Goal: Task Accomplishment & Management: Use online tool/utility

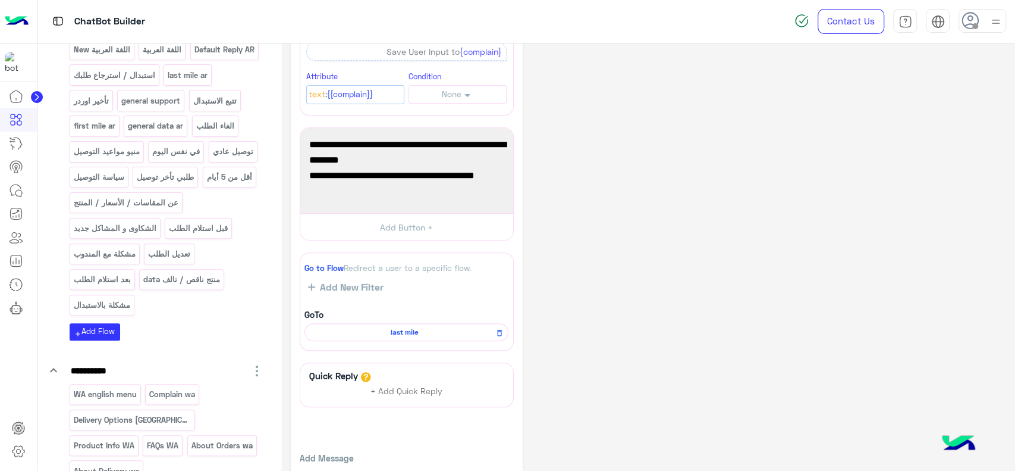
scroll to position [181, 0]
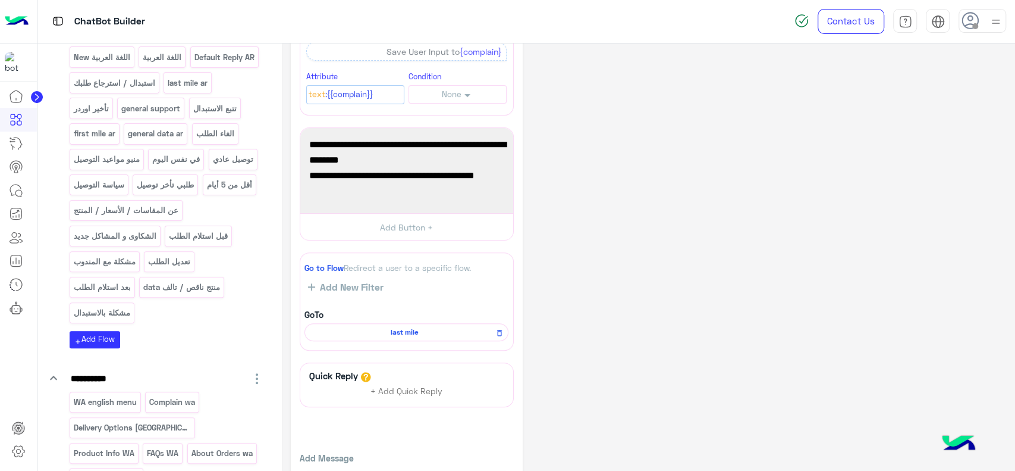
click at [24, 24] on img at bounding box center [17, 21] width 24 height 25
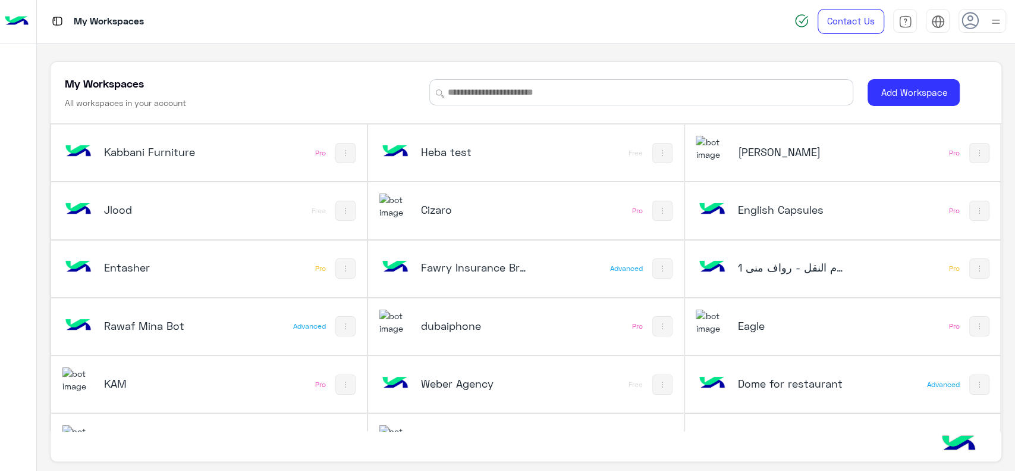
click at [404, 216] on img at bounding box center [396, 206] width 32 height 26
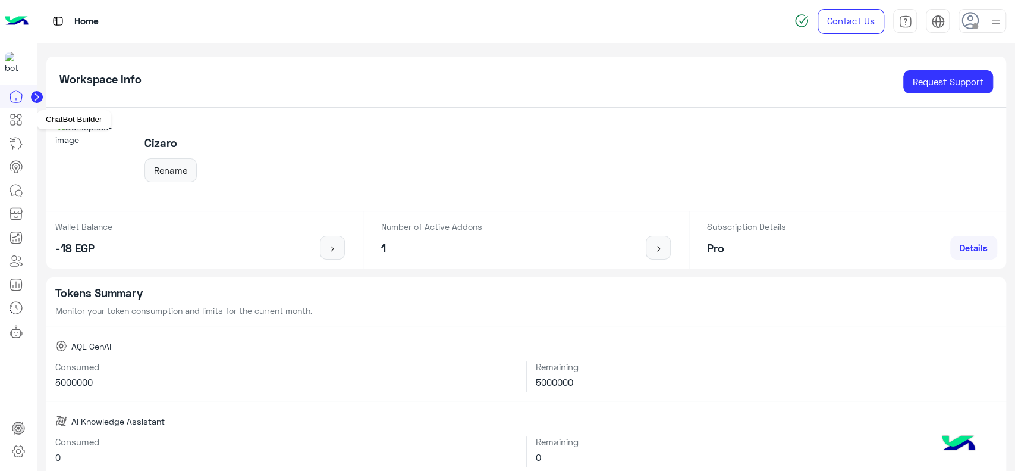
click at [15, 117] on icon at bounding box center [17, 120] width 5 height 7
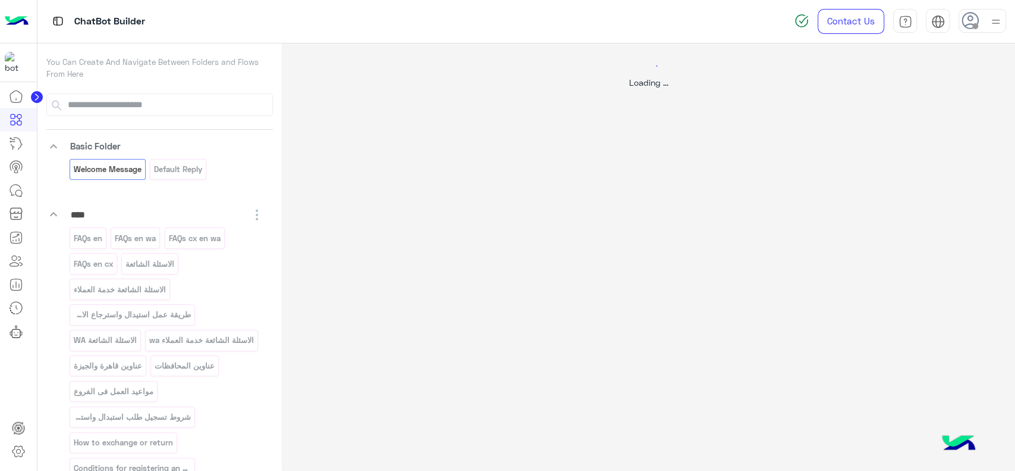
select select "*"
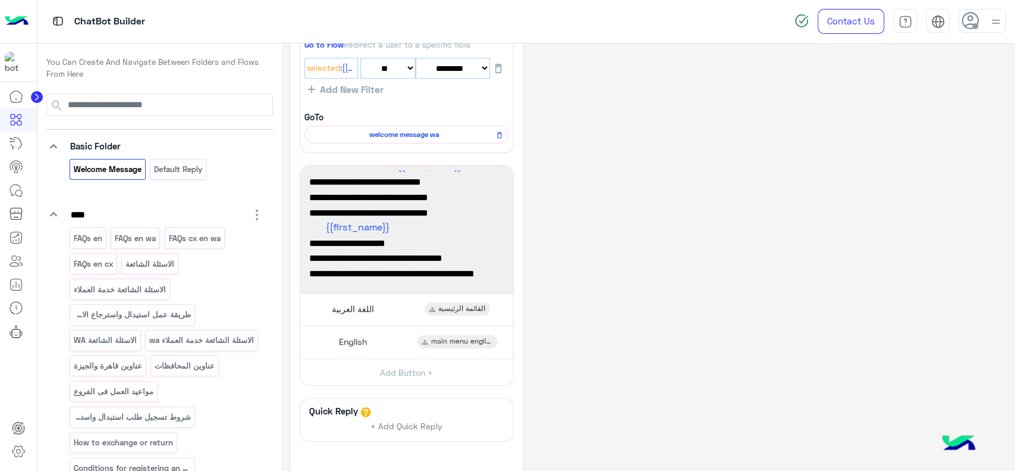
scroll to position [17, 0]
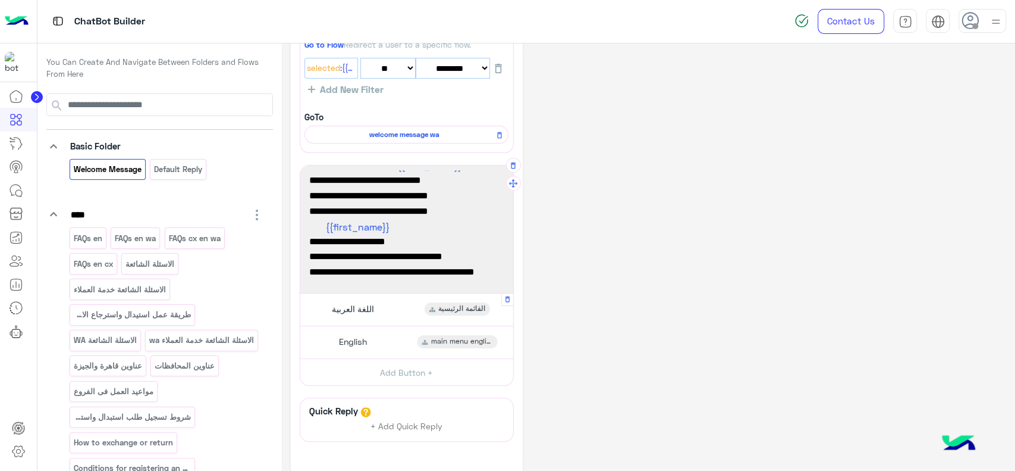
click at [337, 303] on span "اللغة العربية" at bounding box center [353, 308] width 42 height 11
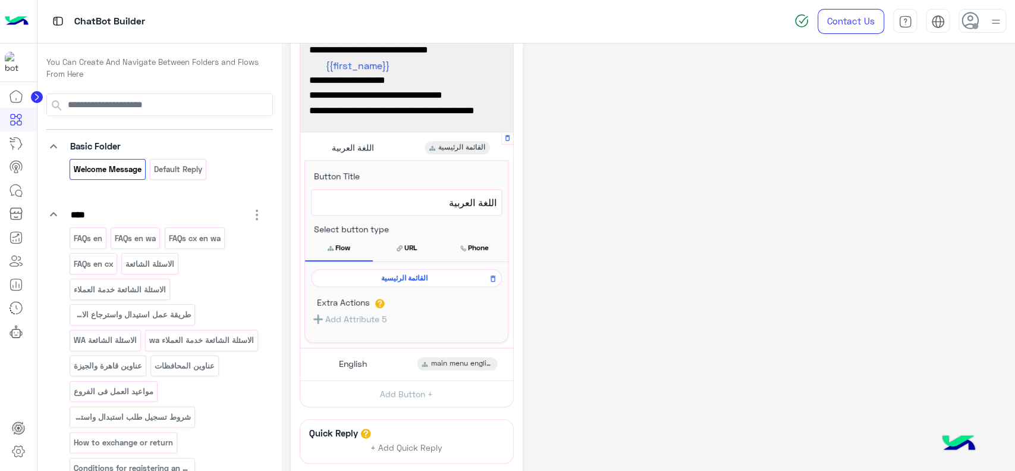
scroll to position [330, 0]
click at [371, 275] on span "القائمة الرئيسية" at bounding box center [405, 276] width 174 height 11
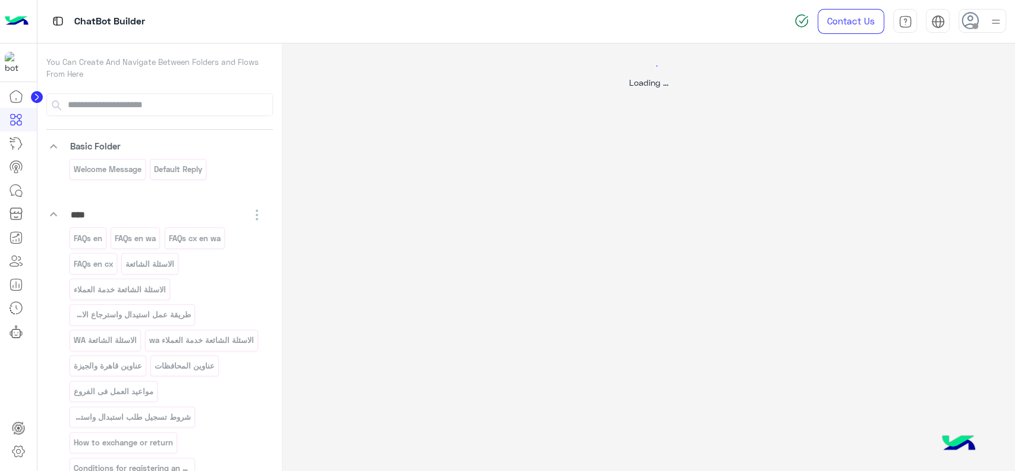
scroll to position [0, 0]
select select "*"
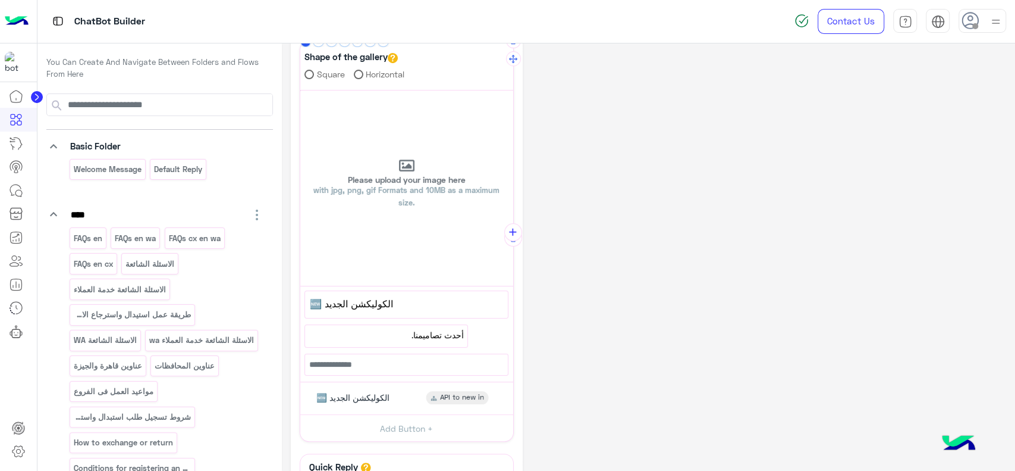
scroll to position [272, 0]
click at [369, 400] on span "🆕 الكوليكشن الجديد" at bounding box center [352, 396] width 73 height 11
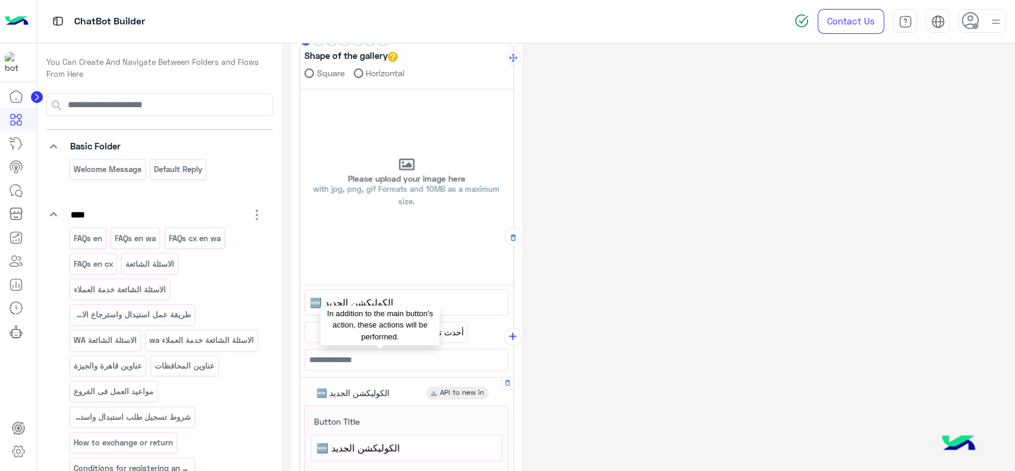
scroll to position [457, 0]
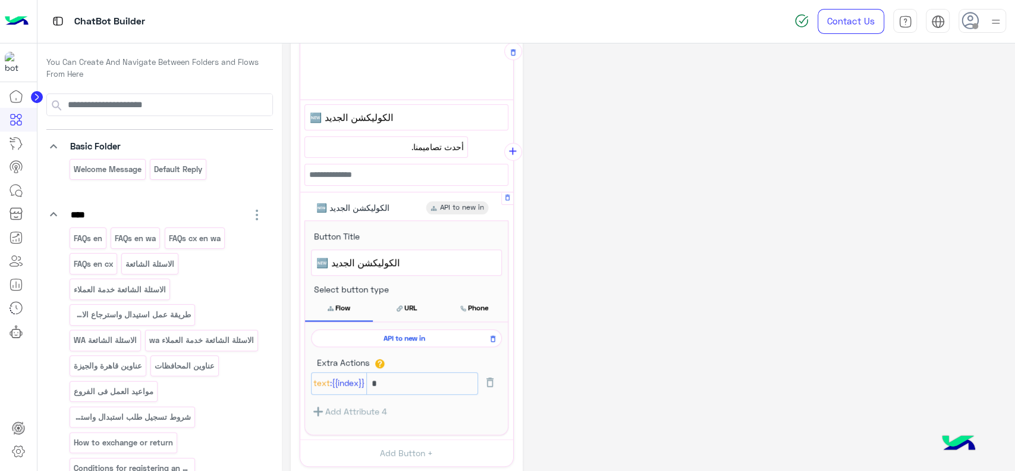
click at [406, 333] on span "API to new in" at bounding box center [405, 338] width 174 height 11
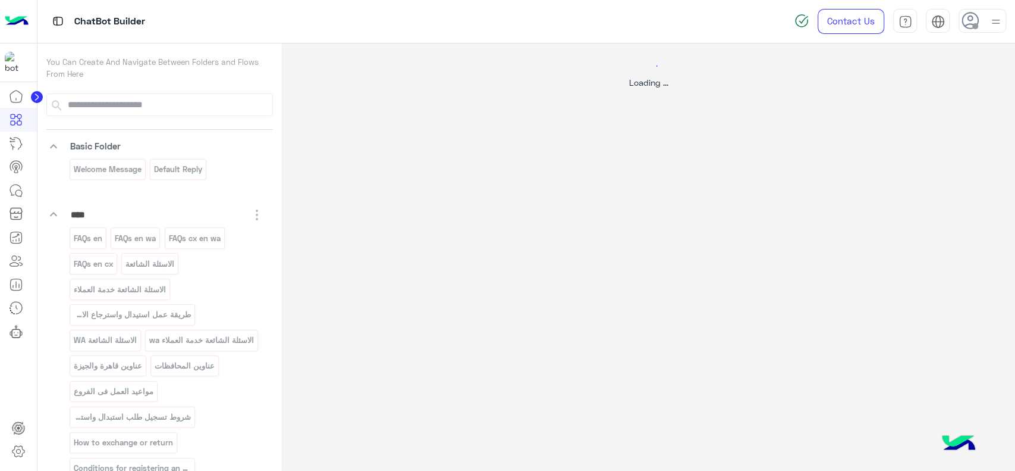
scroll to position [0, 0]
select select "****"
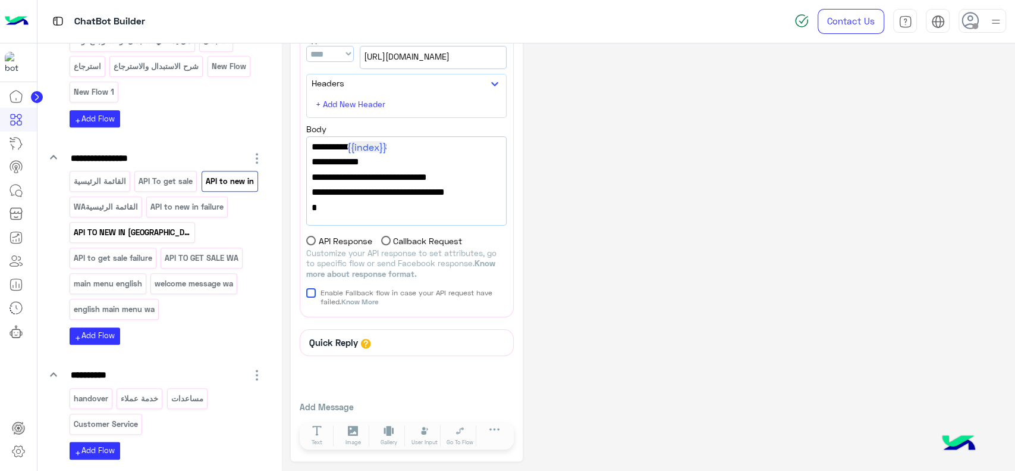
click at [128, 239] on p "API TO NEW IN [GEOGRAPHIC_DATA]" at bounding box center [132, 232] width 119 height 14
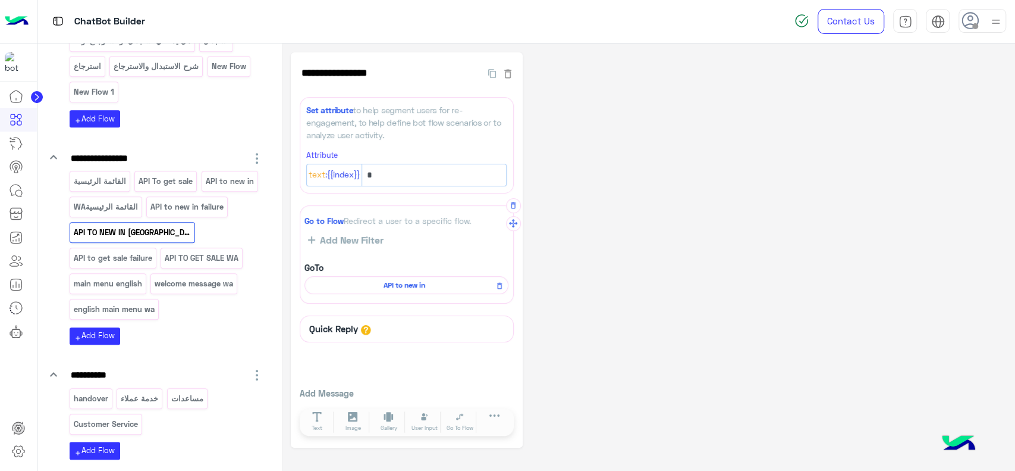
click at [368, 278] on div "API to new in" at bounding box center [407, 285] width 204 height 18
click at [367, 283] on span "API to new in" at bounding box center [404, 285] width 187 height 11
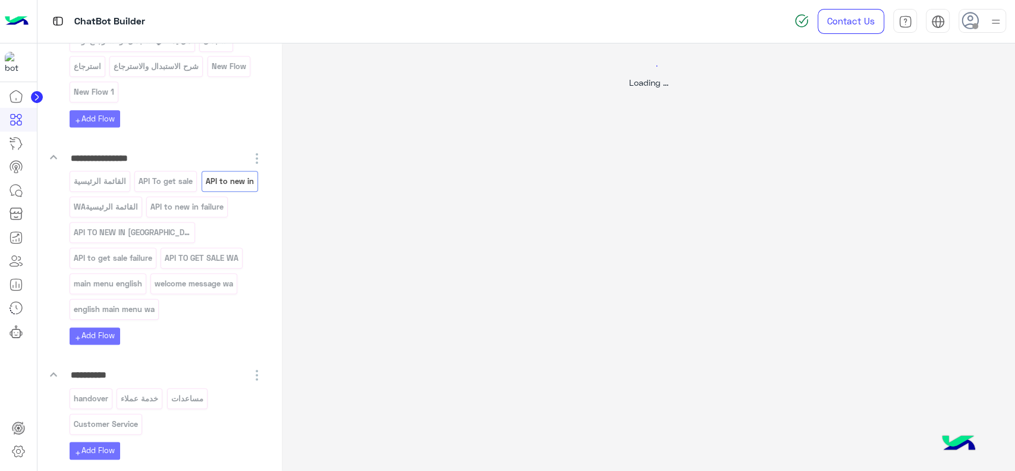
select select "****"
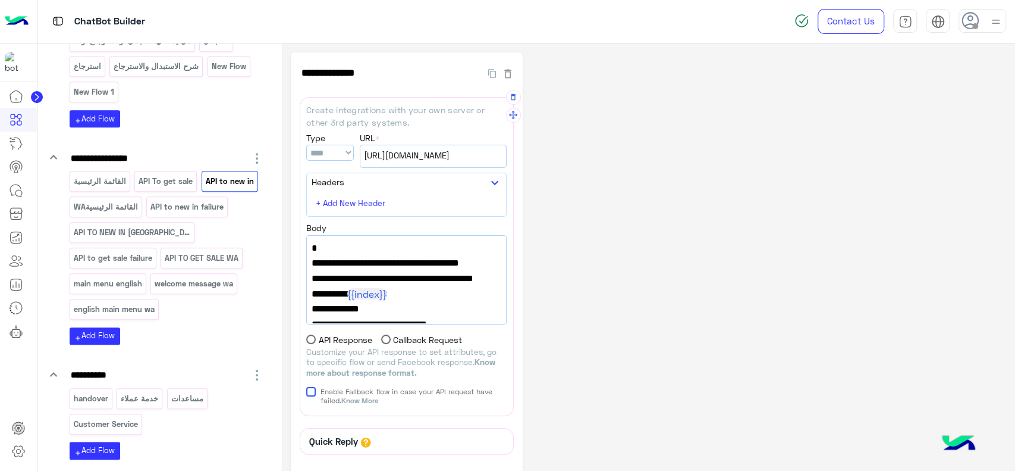
click at [416, 158] on span "[URL][DOMAIN_NAME]" at bounding box center [433, 155] width 139 height 13
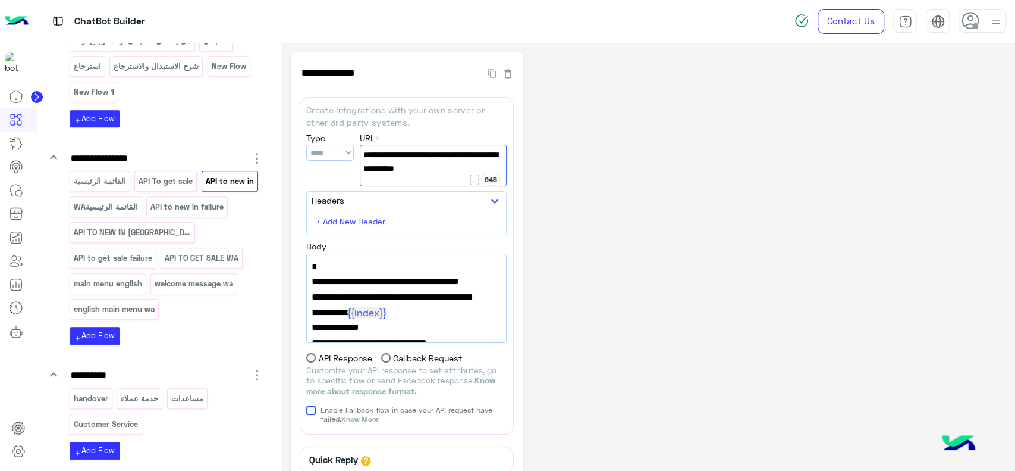
click at [532, 175] on div "**********" at bounding box center [649, 315] width 716 height 526
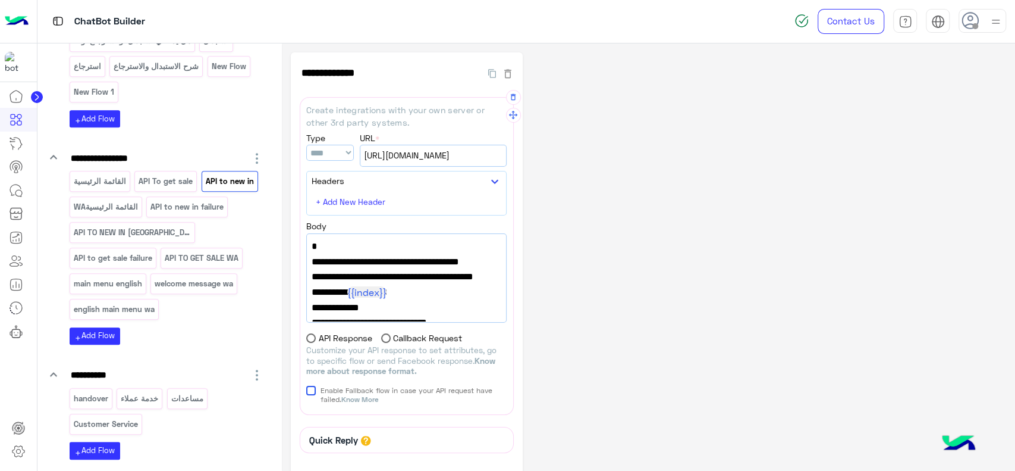
click at [433, 259] on span ""MainMenuFlowName": "القائمة الرئيسية"," at bounding box center [407, 261] width 190 height 15
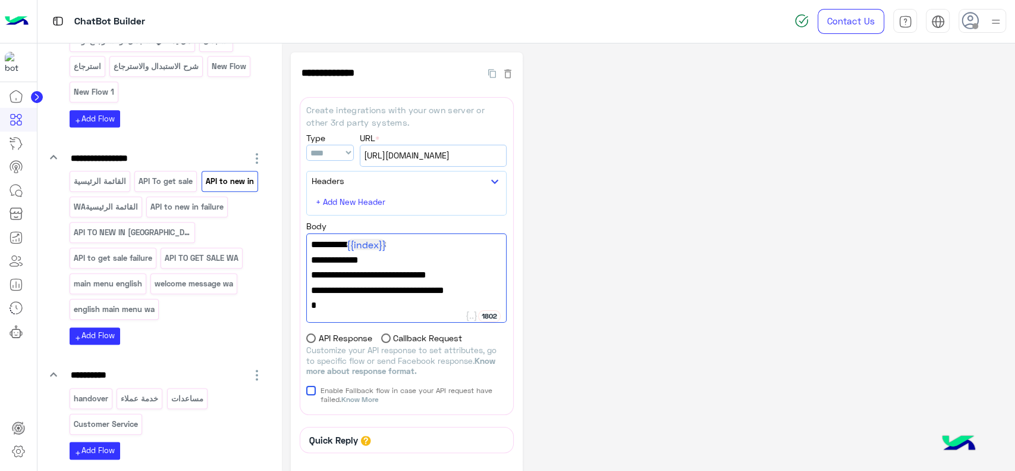
click at [631, 259] on div "**********" at bounding box center [649, 305] width 716 height 506
click at [20, 27] on img at bounding box center [17, 21] width 24 height 25
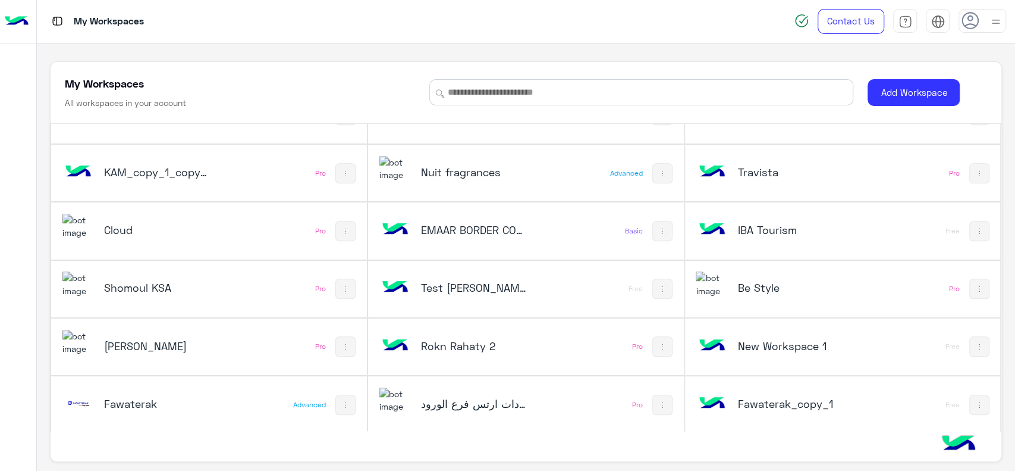
scroll to position [4, 0]
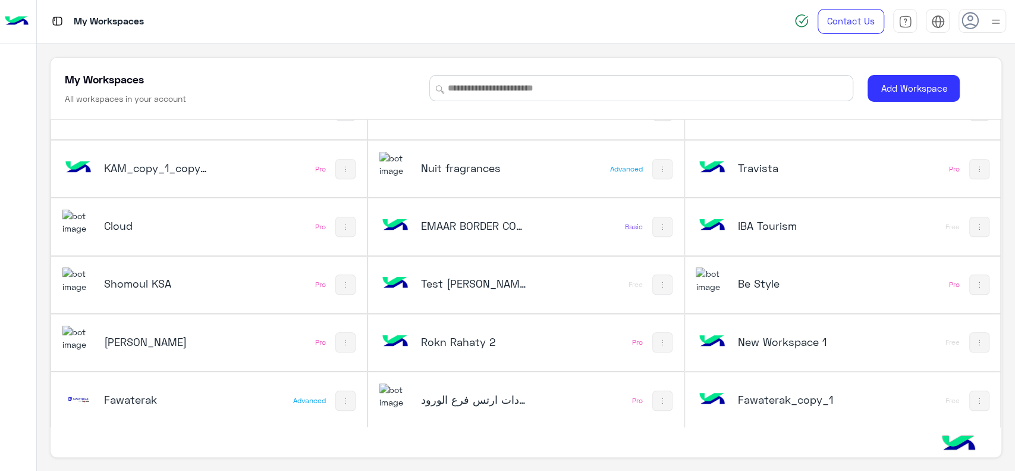
click at [207, 399] on h5 "Fawaterak" at bounding box center [157, 399] width 106 height 14
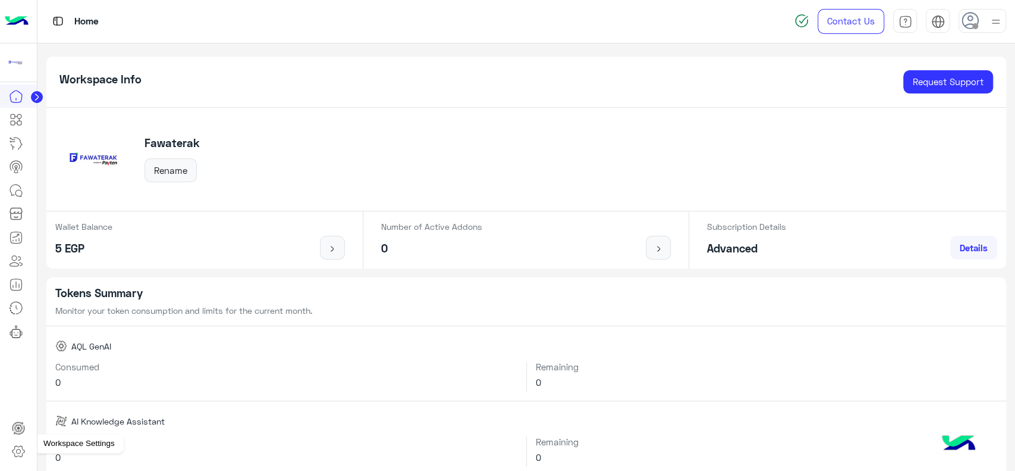
click at [19, 449] on icon at bounding box center [18, 451] width 4 height 4
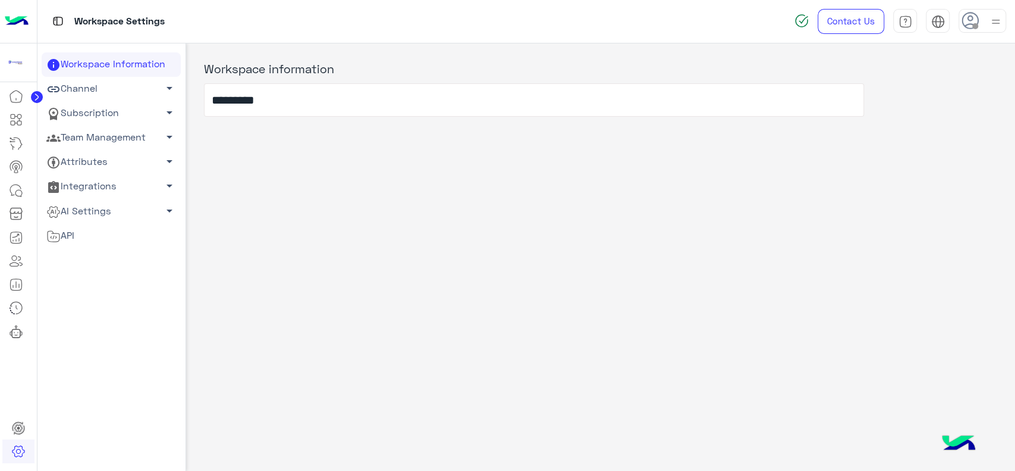
click at [91, 89] on link "Channel arrow_drop_down" at bounding box center [111, 89] width 139 height 24
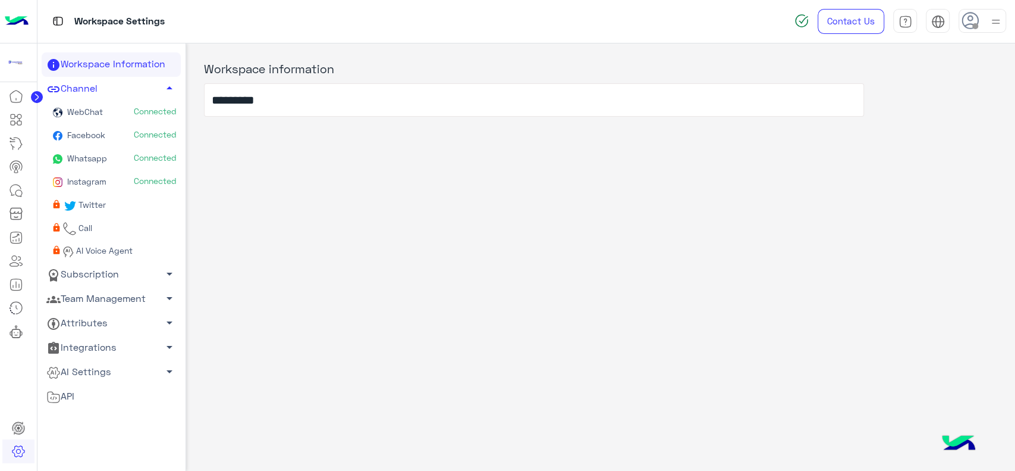
click at [21, 26] on img at bounding box center [17, 21] width 24 height 25
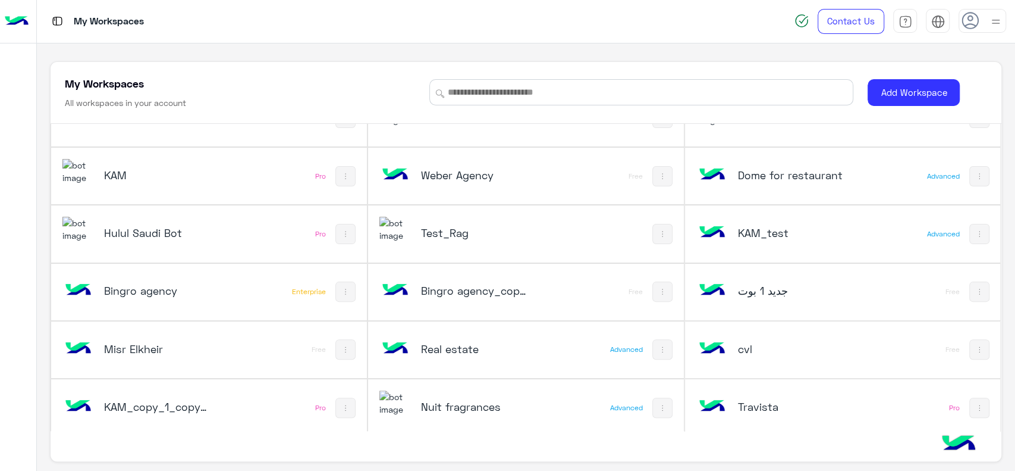
scroll to position [205, 0]
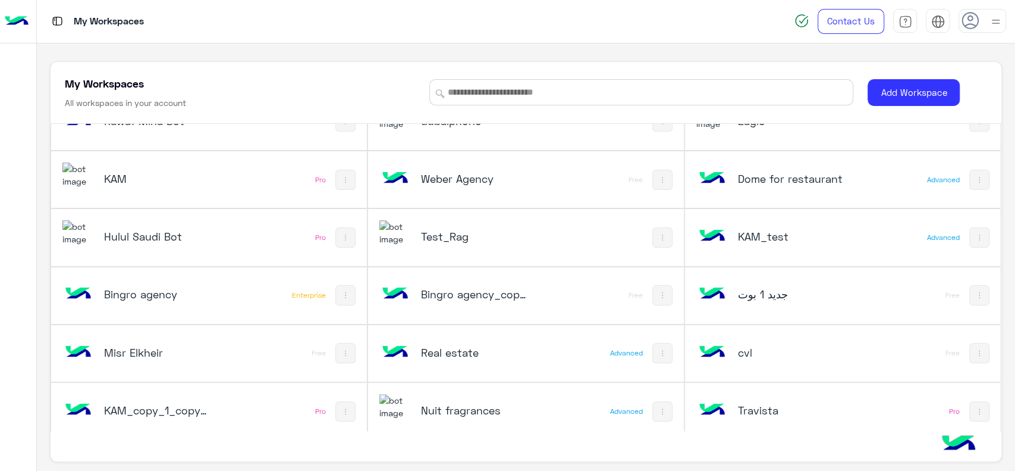
click at [200, 166] on div "KAM" at bounding box center [150, 179] width 176 height 35
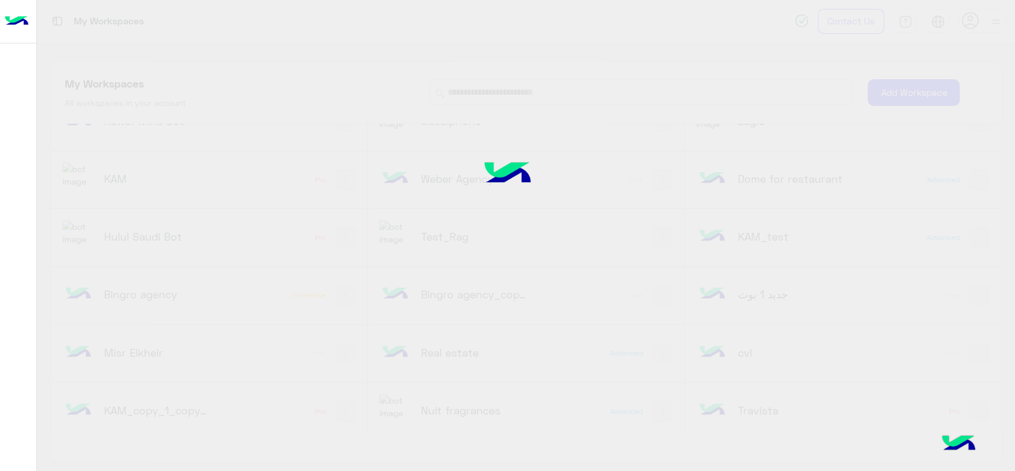
click at [97, 176] on div at bounding box center [507, 235] width 1015 height 471
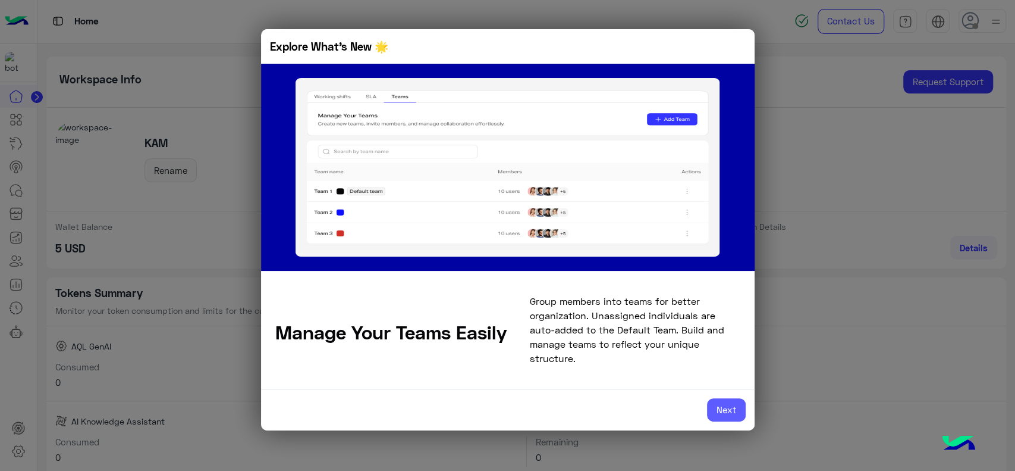
click at [727, 407] on button "Next" at bounding box center [726, 410] width 39 height 24
click at [723, 402] on button "Next" at bounding box center [726, 410] width 39 height 24
click at [867, 334] on modal-container "Explore What’s New 🌟 Manage Your Teams Easily Group members into teams for bett…" at bounding box center [507, 235] width 1015 height 471
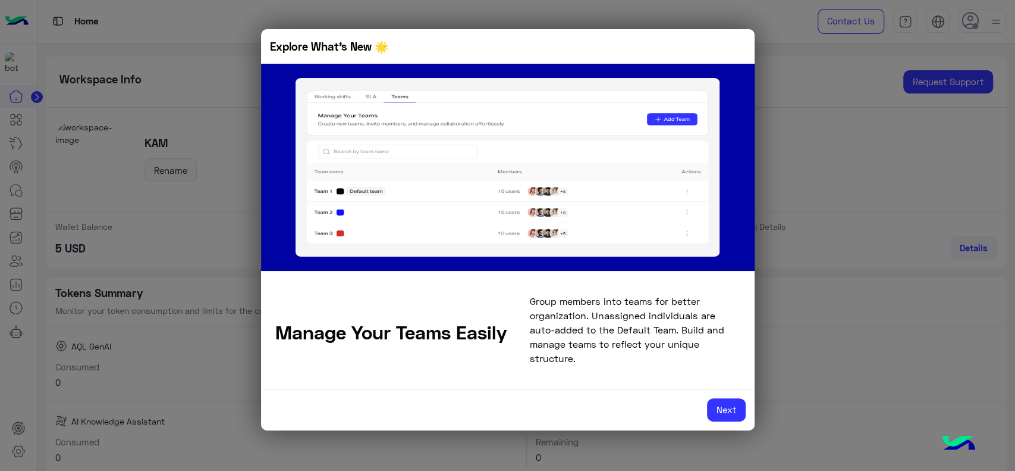
click at [71, 175] on modal-container "Explore What’s New 🌟 Manage Your Teams Easily Group members into teams for bett…" at bounding box center [507, 235] width 1015 height 471
click at [728, 406] on button "Next" at bounding box center [726, 410] width 39 height 24
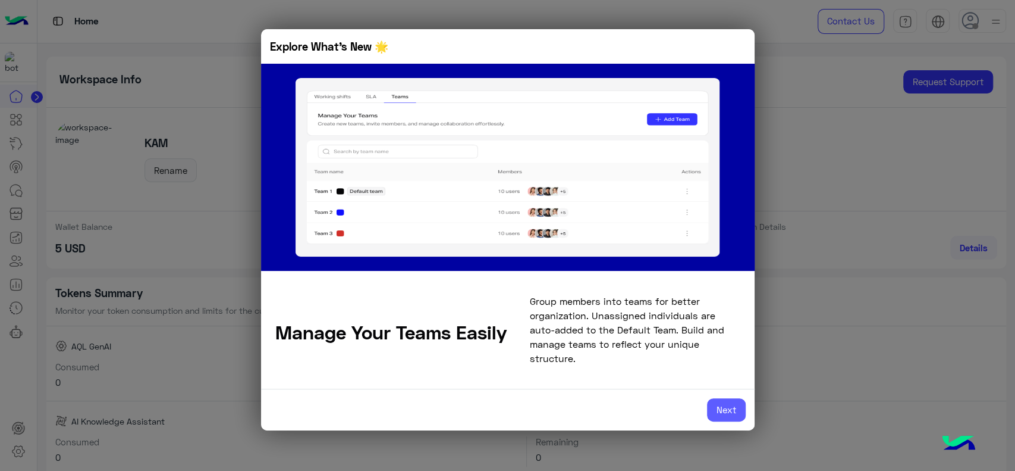
click at [728, 406] on button "Next" at bounding box center [726, 410] width 39 height 24
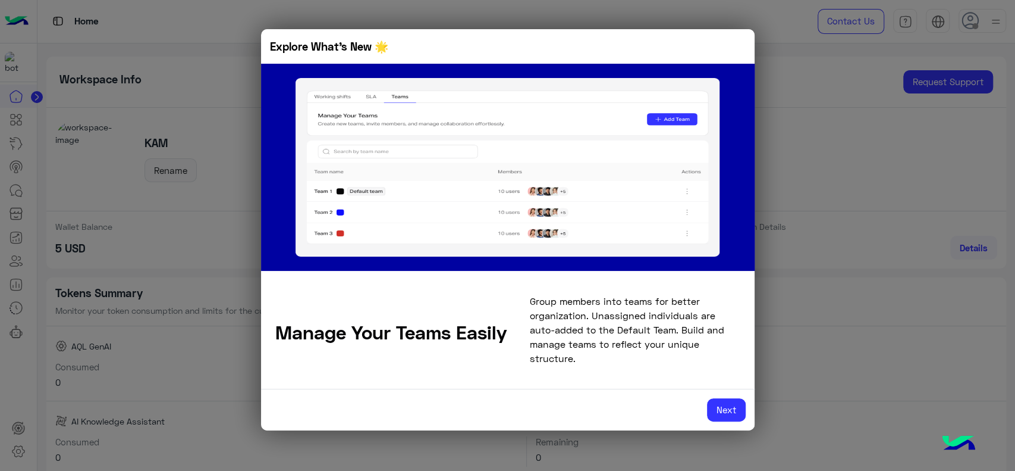
click at [191, 90] on modal-container "Explore What’s New 🌟 Manage Your Teams Easily Group members into teams for bett…" at bounding box center [507, 235] width 1015 height 471
click at [728, 398] on button "Next" at bounding box center [726, 410] width 39 height 24
drag, startPoint x: 728, startPoint y: 397, endPoint x: 531, endPoint y: 135, distance: 327.9
click at [531, 135] on div "Explore What’s New 🌟 Manage Your Teams Easily Group members into teams for bett…" at bounding box center [508, 230] width 494 height 384
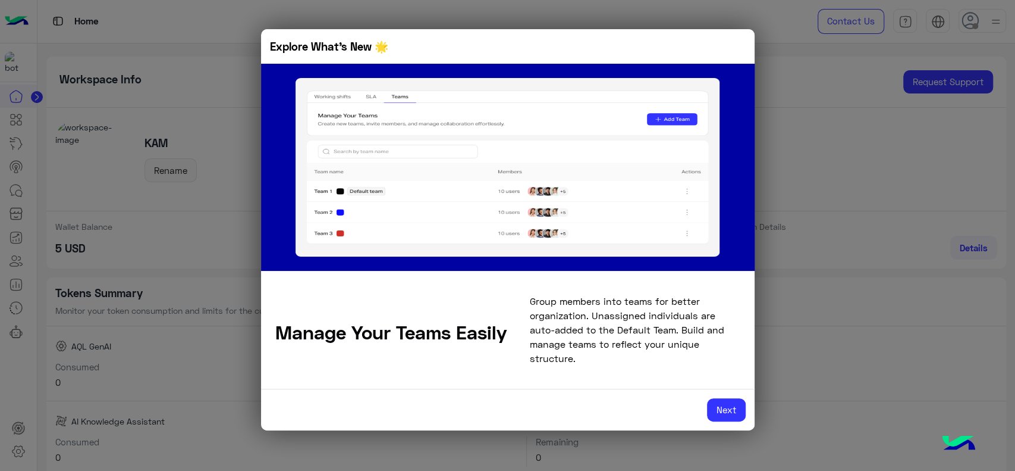
click at [531, 135] on img at bounding box center [508, 167] width 425 height 178
click at [725, 398] on button "Next" at bounding box center [726, 410] width 39 height 24
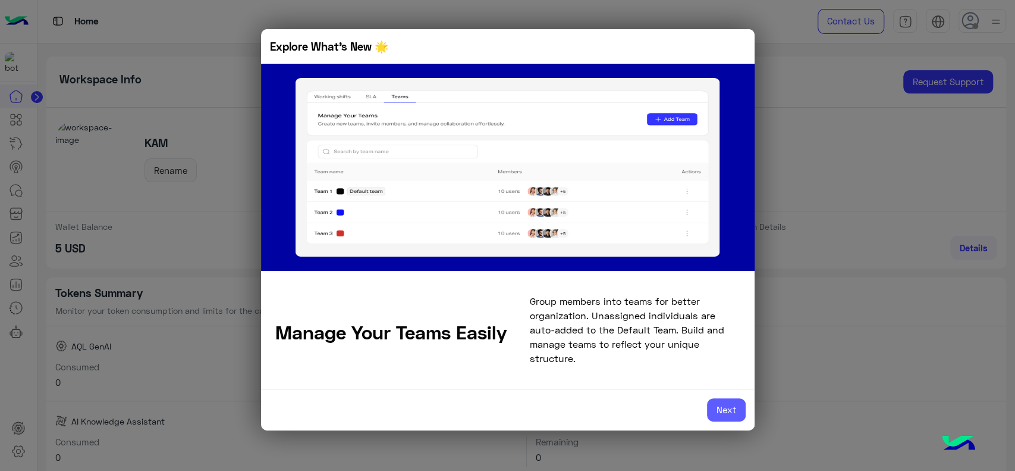
click at [725, 398] on button "Next" at bounding box center [726, 410] width 39 height 24
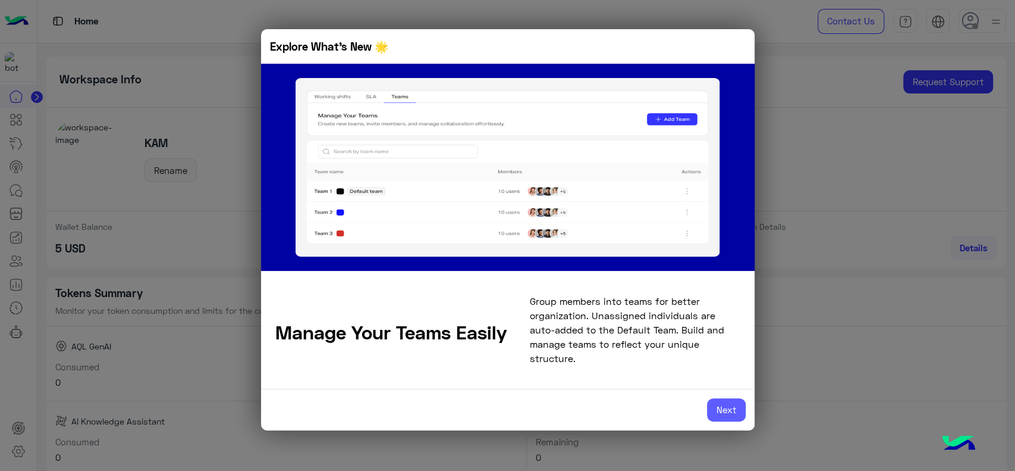
click at [725, 398] on button "Next" at bounding box center [726, 410] width 39 height 24
click at [422, 170] on img at bounding box center [508, 167] width 425 height 178
click at [216, 142] on modal-container "Explore What’s New 🌟 Manage Your Teams Easily Group members into teams for bett…" at bounding box center [507, 235] width 1015 height 471
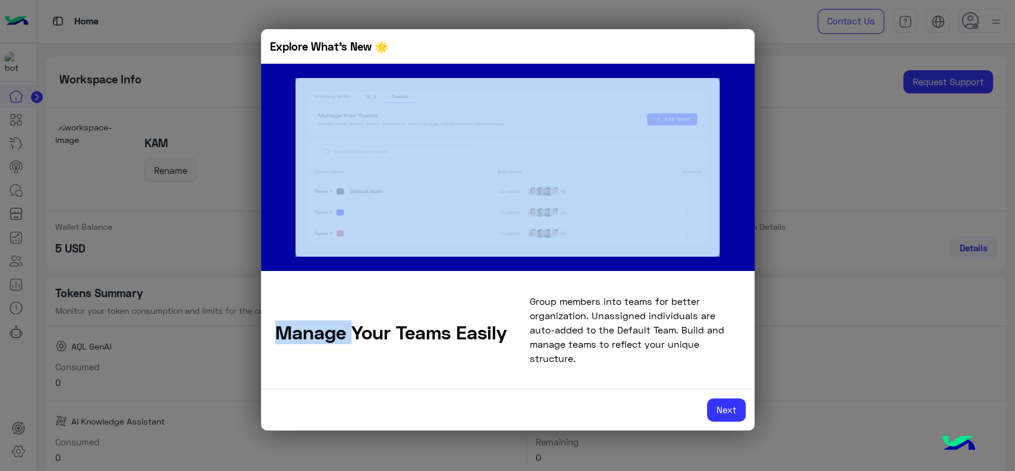
click at [216, 142] on modal-container "Explore What’s New 🌟 Manage Your Teams Easily Group members into teams for bett…" at bounding box center [507, 235] width 1015 height 471
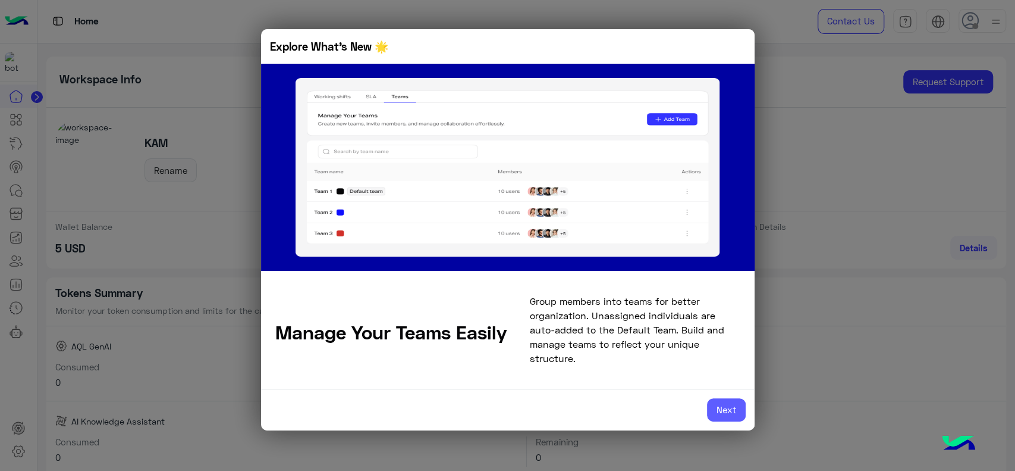
click at [714, 401] on button "Next" at bounding box center [726, 410] width 39 height 24
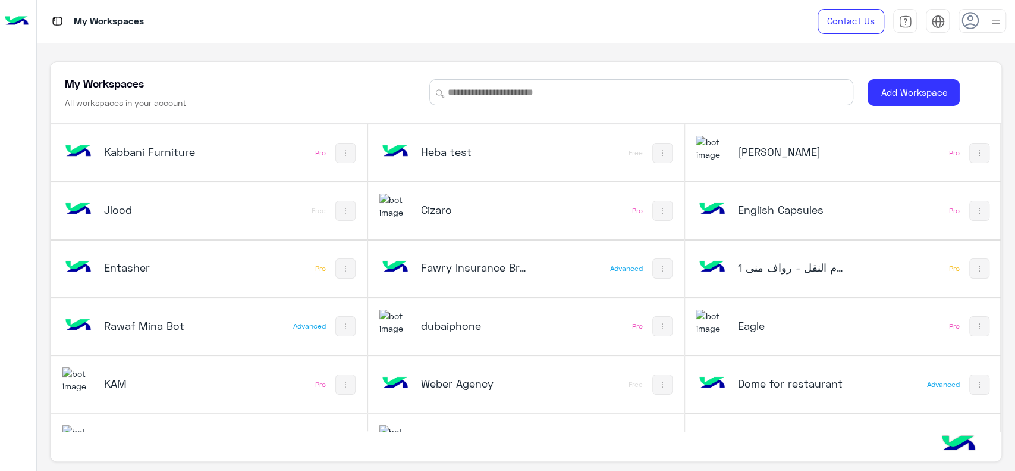
click at [406, 213] on img at bounding box center [396, 206] width 32 height 26
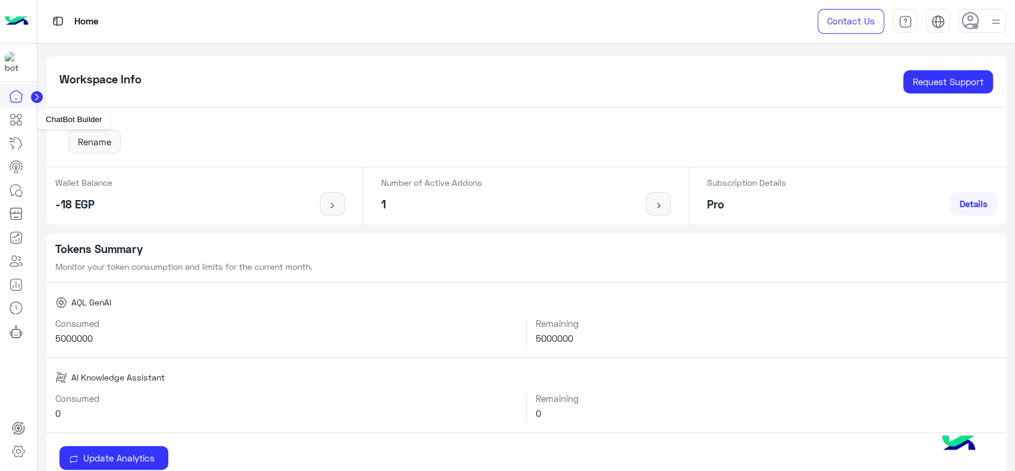
click at [15, 123] on icon at bounding box center [17, 120] width 5 height 7
click at [14, 128] on link at bounding box center [16, 120] width 32 height 24
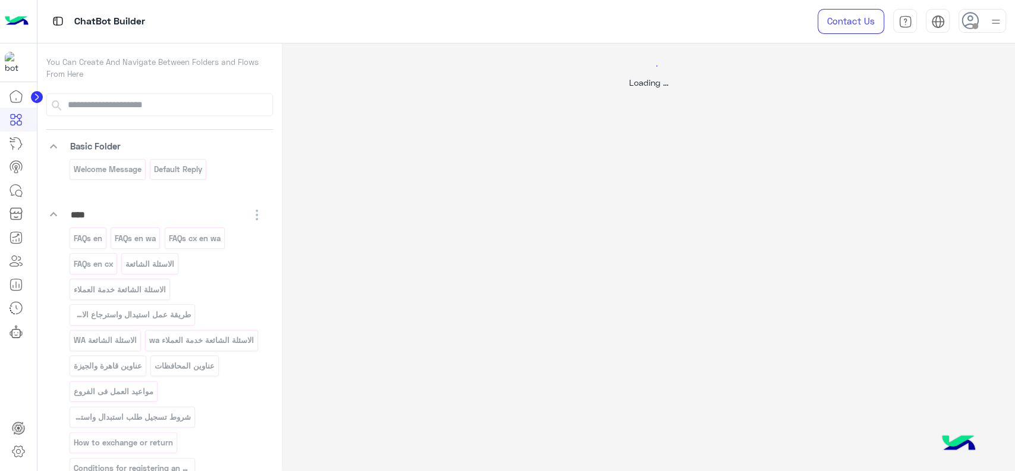
select select "****"
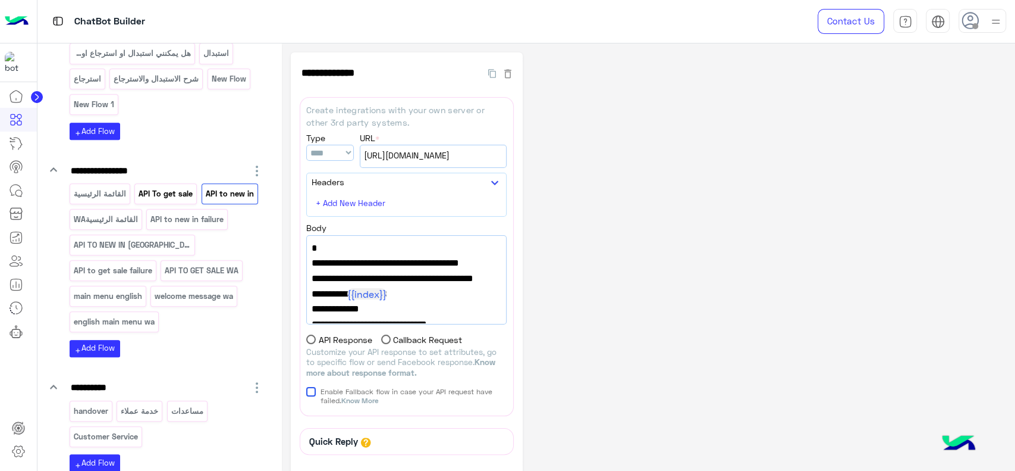
scroll to position [623, 0]
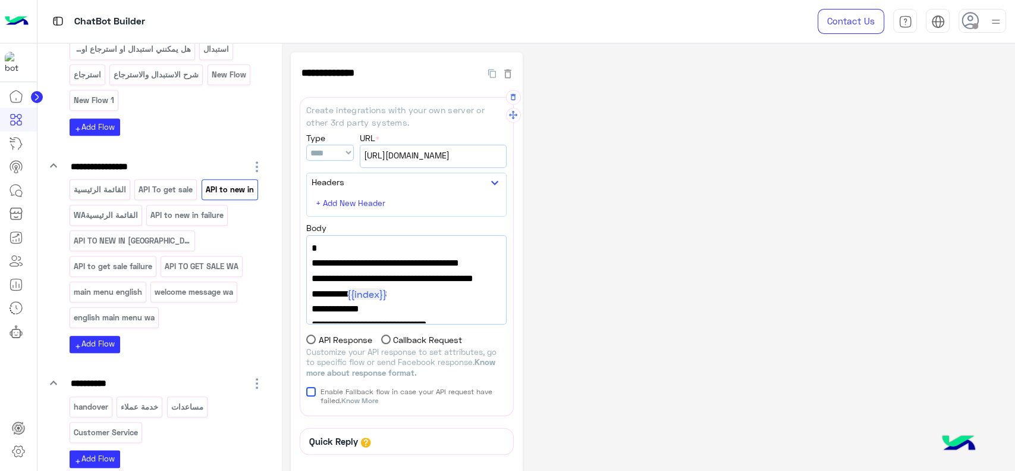
click at [385, 272] on span ""FailureFlowName": "API to new in failure"," at bounding box center [407, 278] width 190 height 15
